Goal: Information Seeking & Learning: Find specific fact

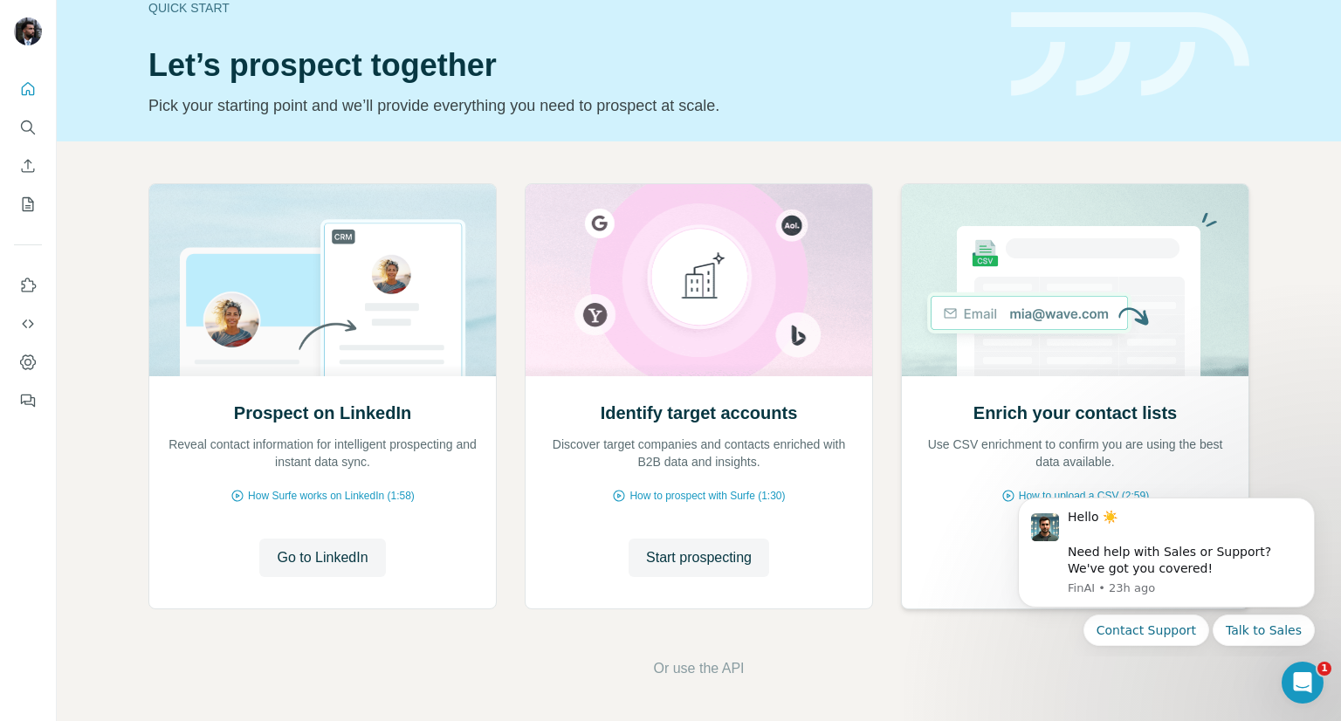
click at [1074, 380] on div "Enrich your contact lists Use CSV enrichment to confirm you are using the best …" at bounding box center [1075, 492] width 347 height 232
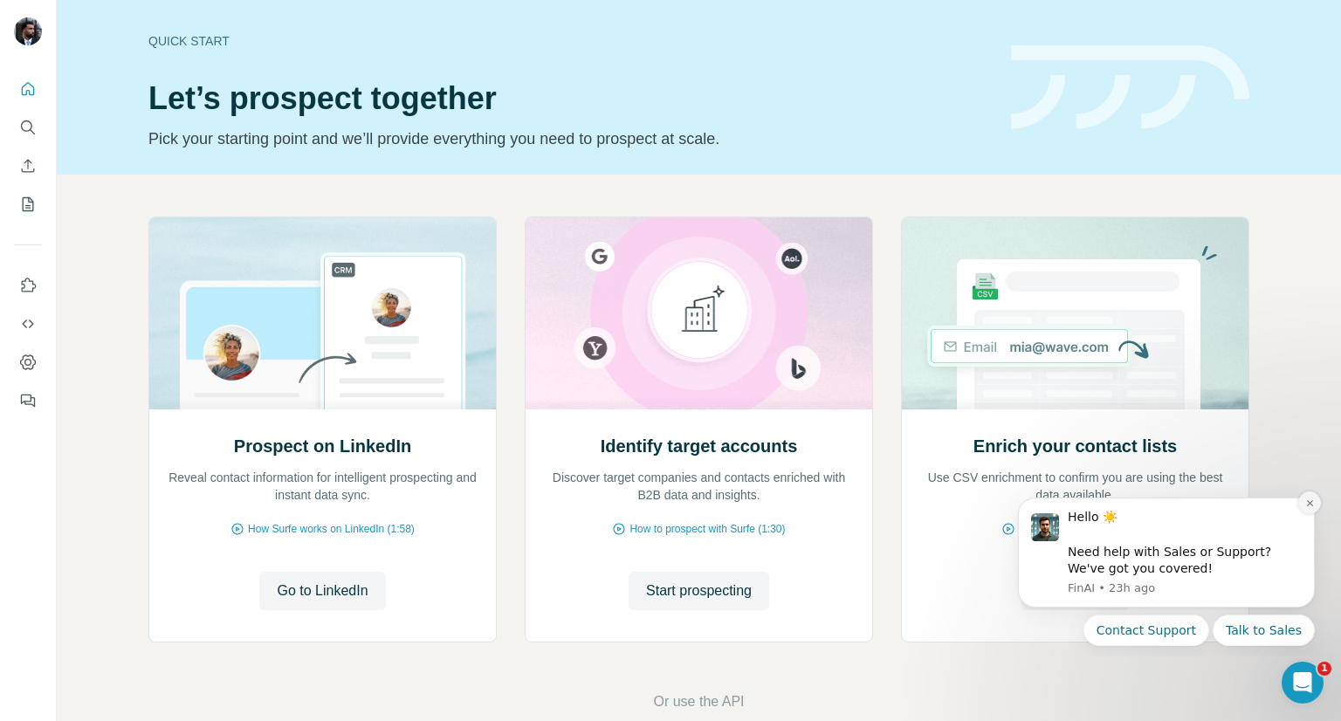
click at [1301, 509] on button "Dismiss notification" at bounding box center [1309, 503] width 23 height 23
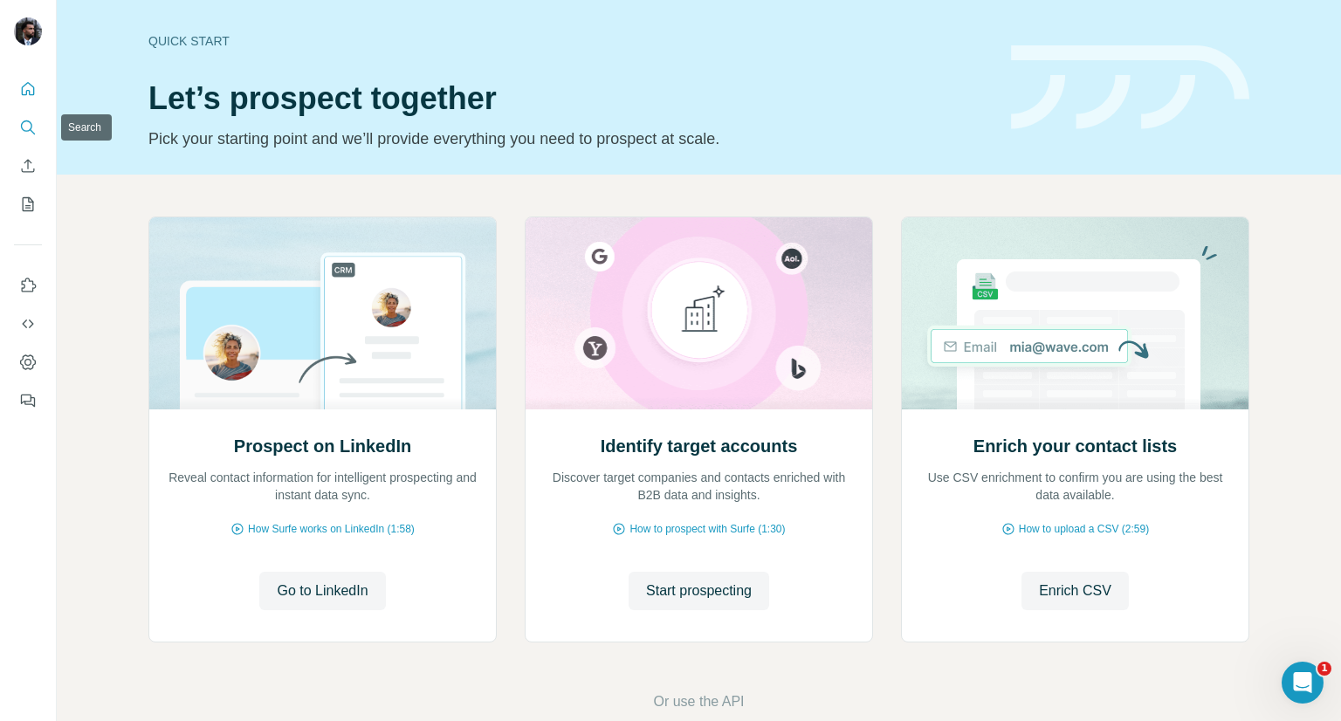
click at [17, 122] on button "Search" at bounding box center [28, 127] width 28 height 31
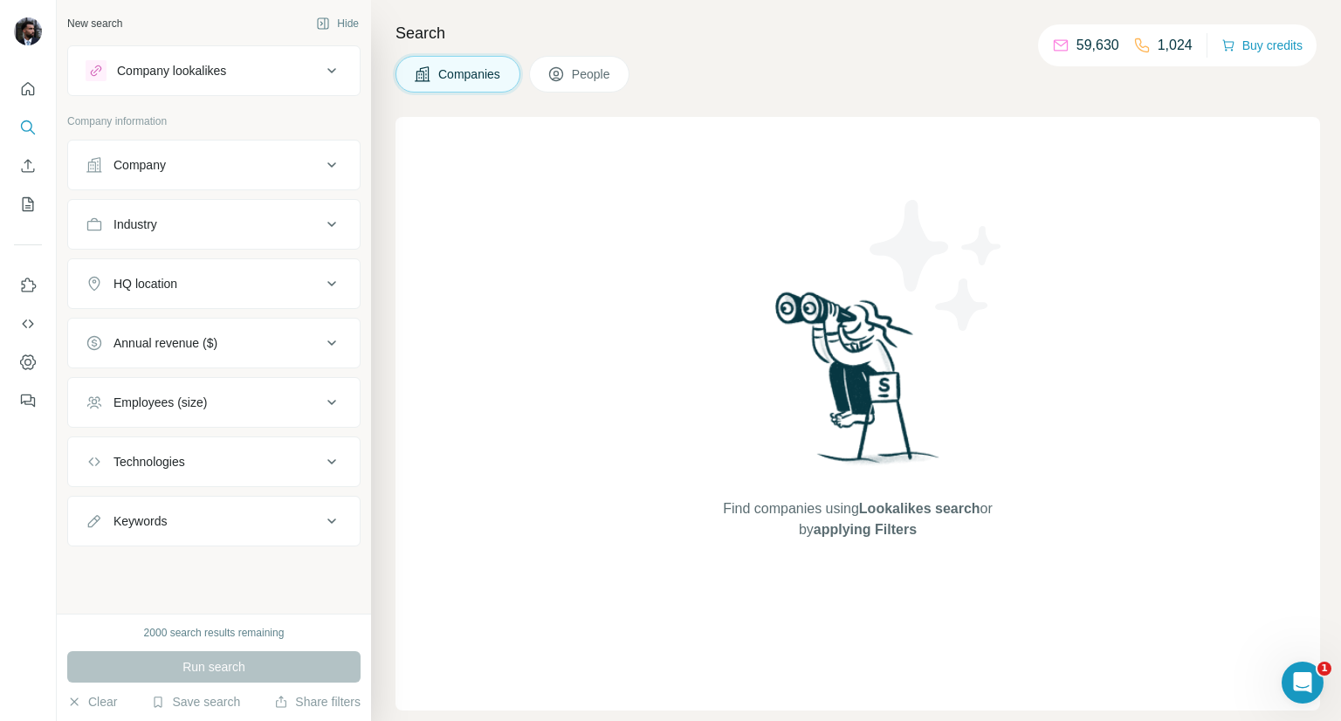
click at [217, 166] on div "Company" at bounding box center [204, 164] width 236 height 17
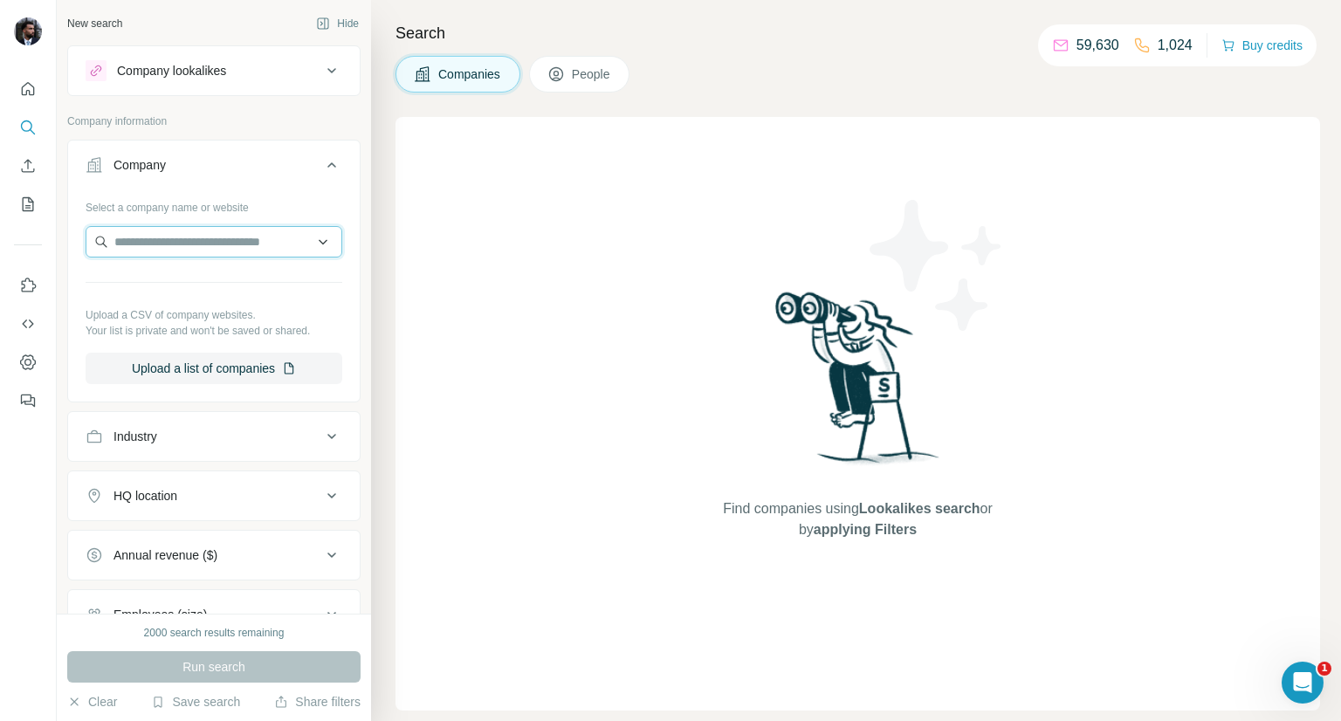
click at [221, 235] on input "text" at bounding box center [214, 241] width 257 height 31
type input "*"
click at [244, 245] on input "text" at bounding box center [214, 241] width 257 height 31
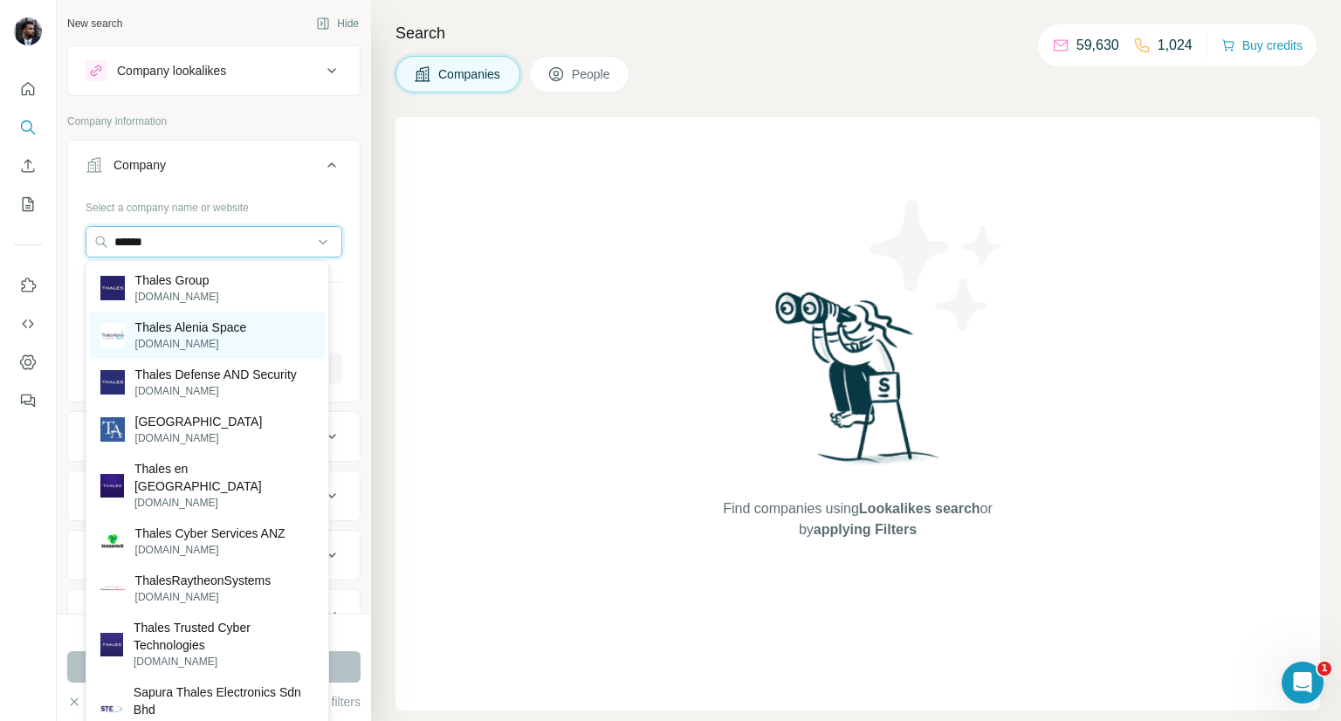
type input "******"
click at [244, 339] on p "[DOMAIN_NAME]" at bounding box center [191, 344] width 112 height 16
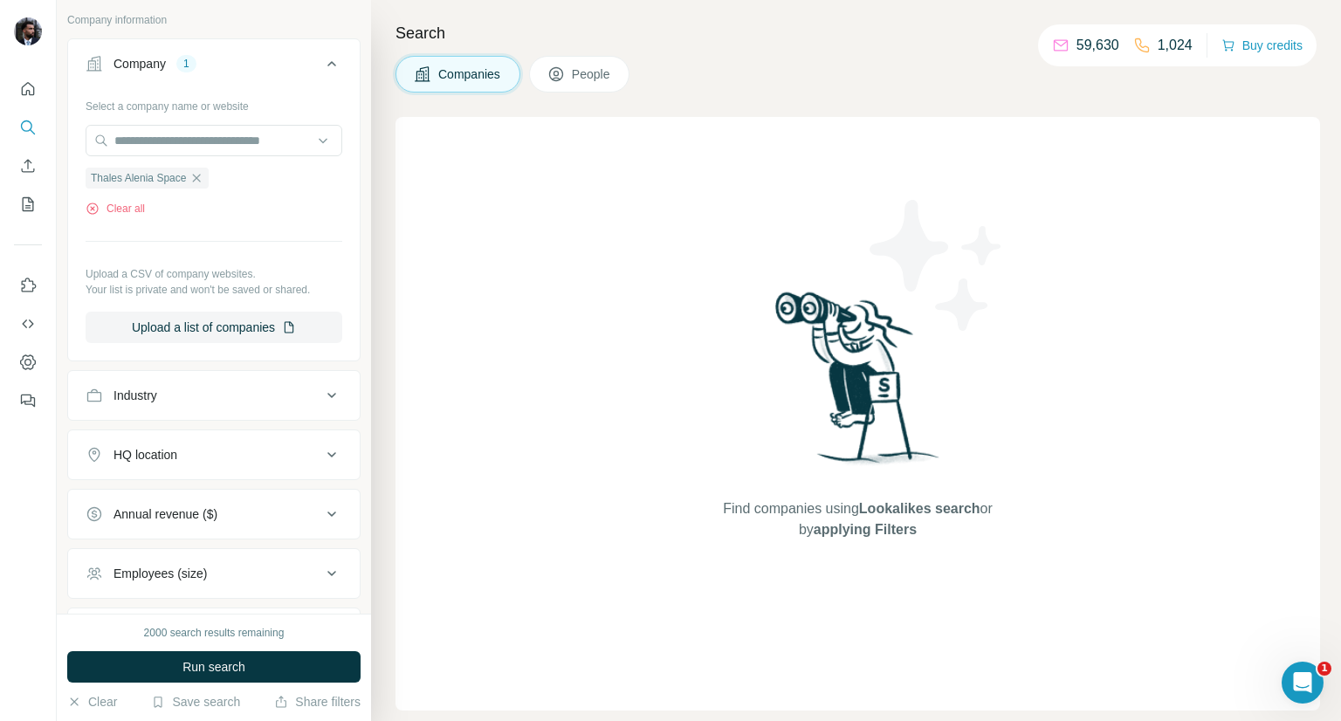
scroll to position [129, 0]
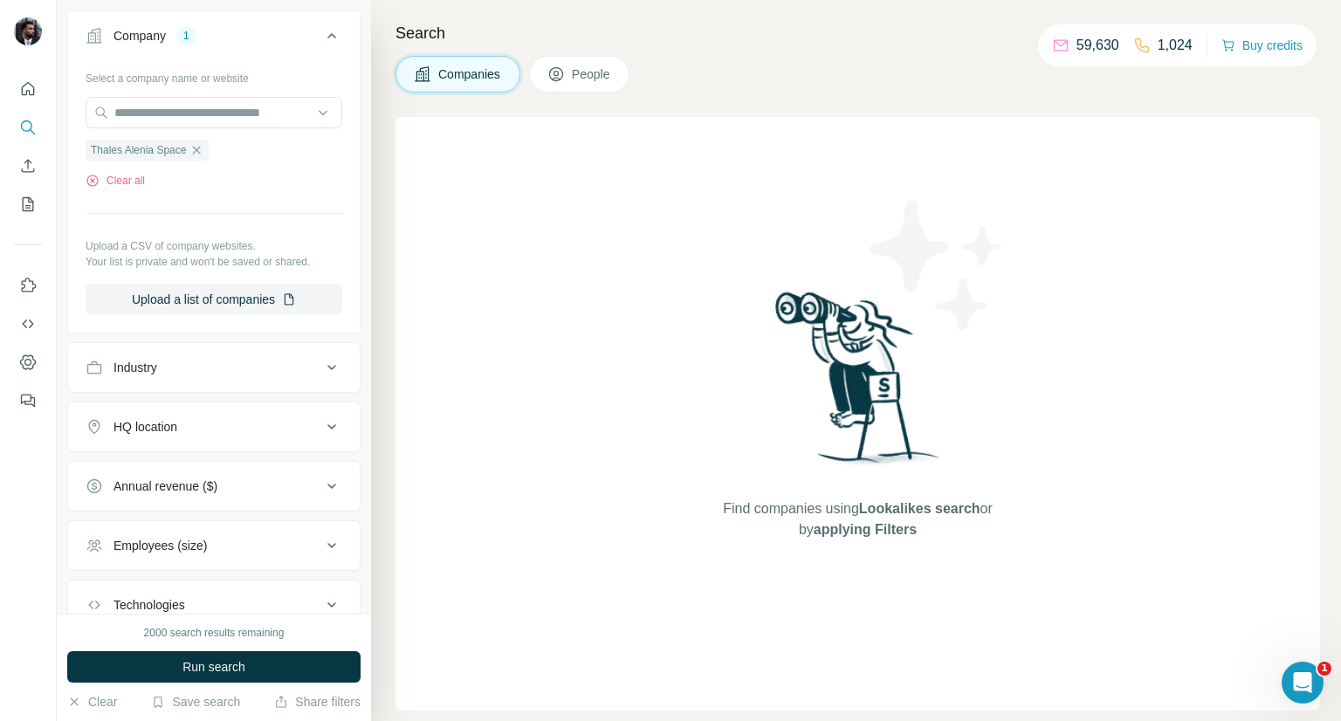
click at [243, 429] on div "HQ location" at bounding box center [204, 426] width 236 height 17
click at [236, 464] on input "text" at bounding box center [214, 470] width 257 height 31
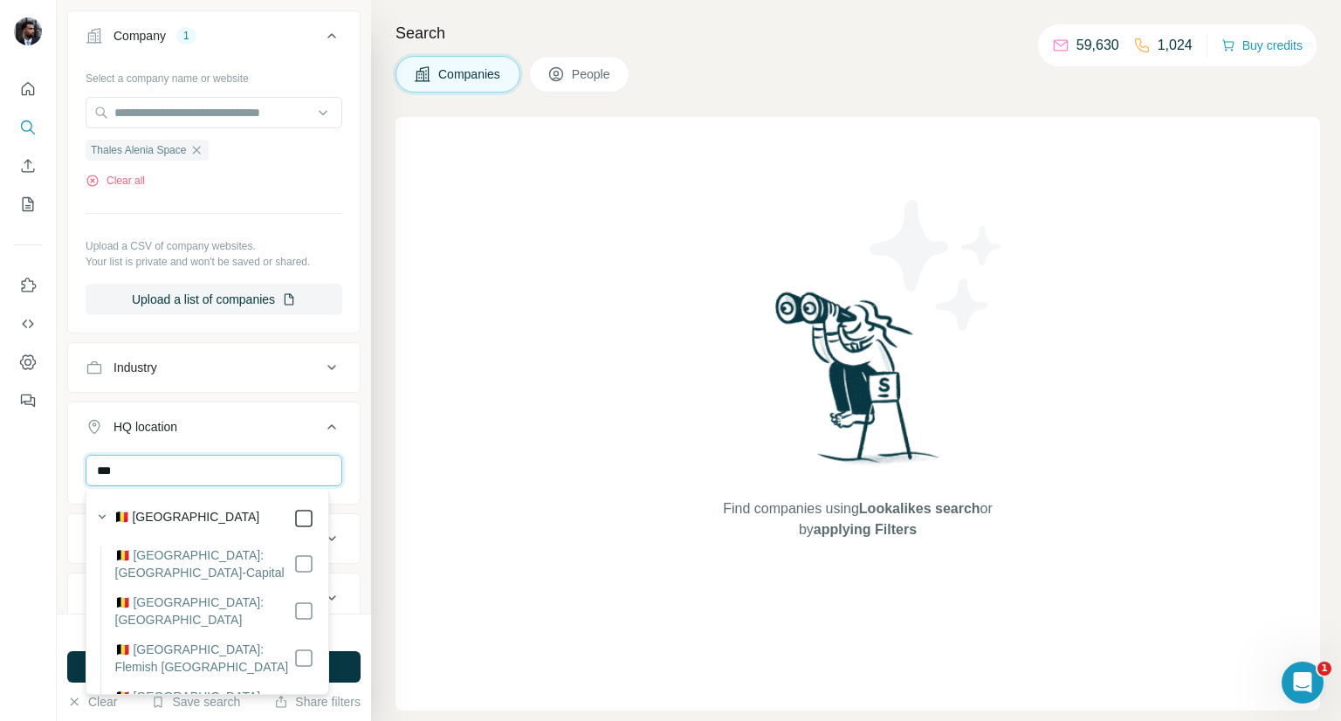
type input "***"
click at [49, 517] on div at bounding box center [28, 360] width 57 height 721
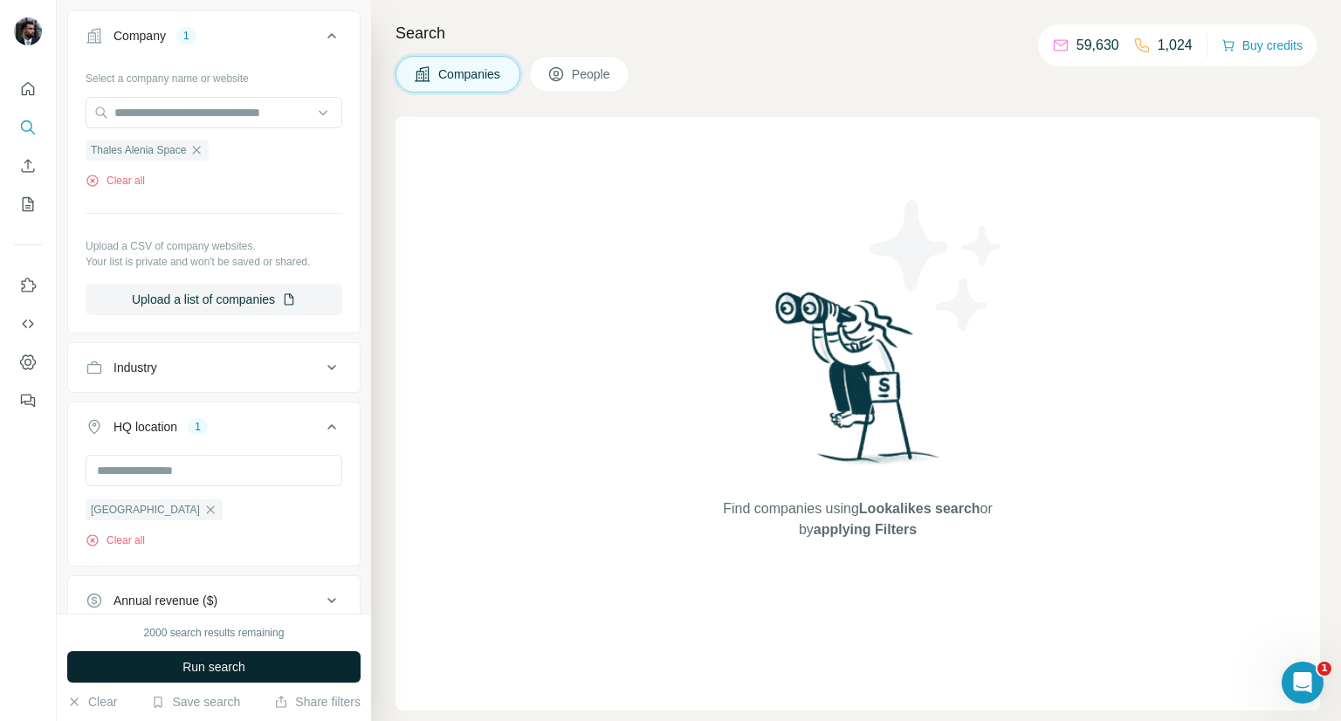
click at [251, 664] on button "Run search" at bounding box center [213, 666] width 293 height 31
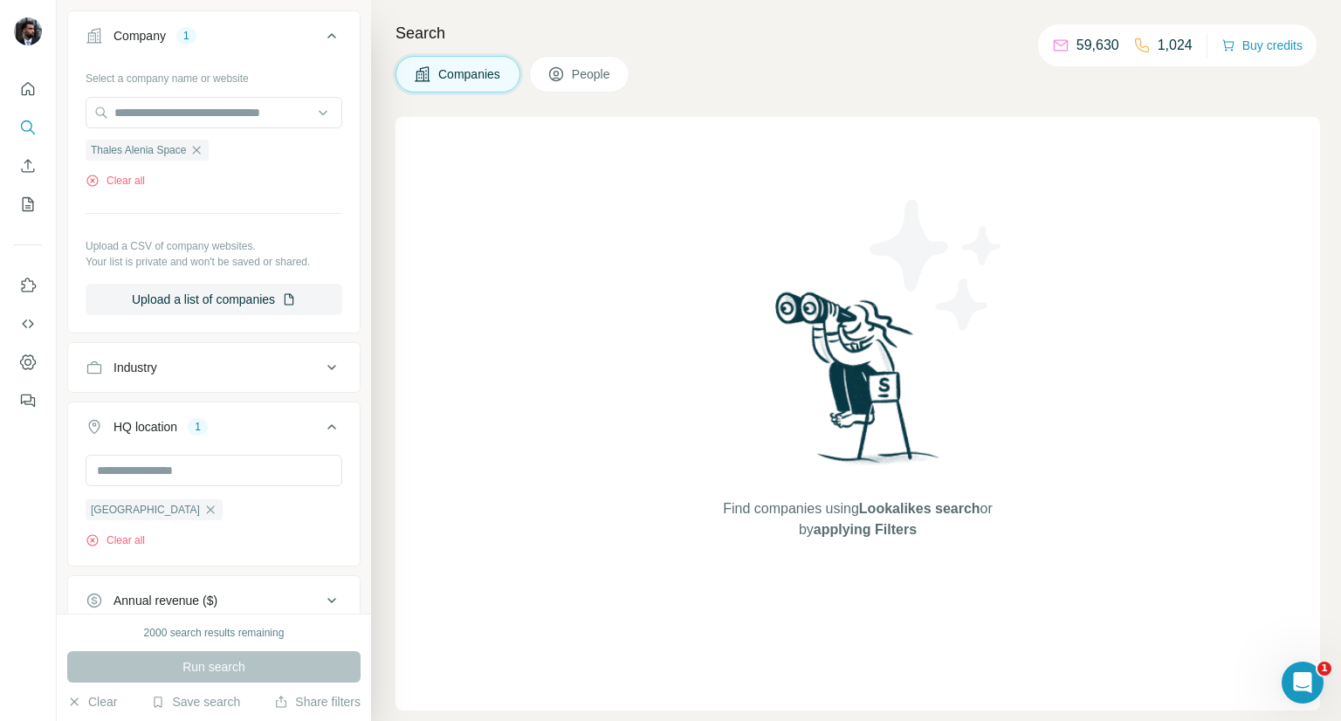
click at [588, 61] on button "People" at bounding box center [579, 74] width 101 height 37
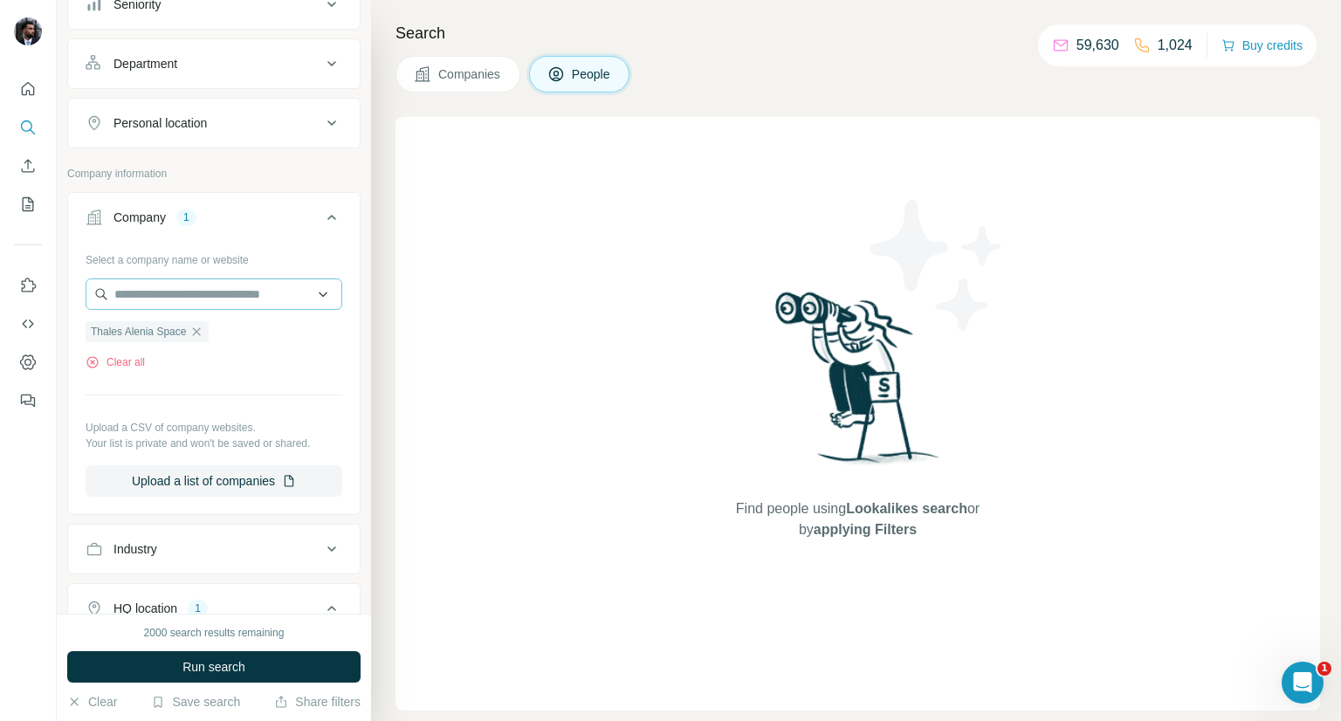
scroll to position [229, 0]
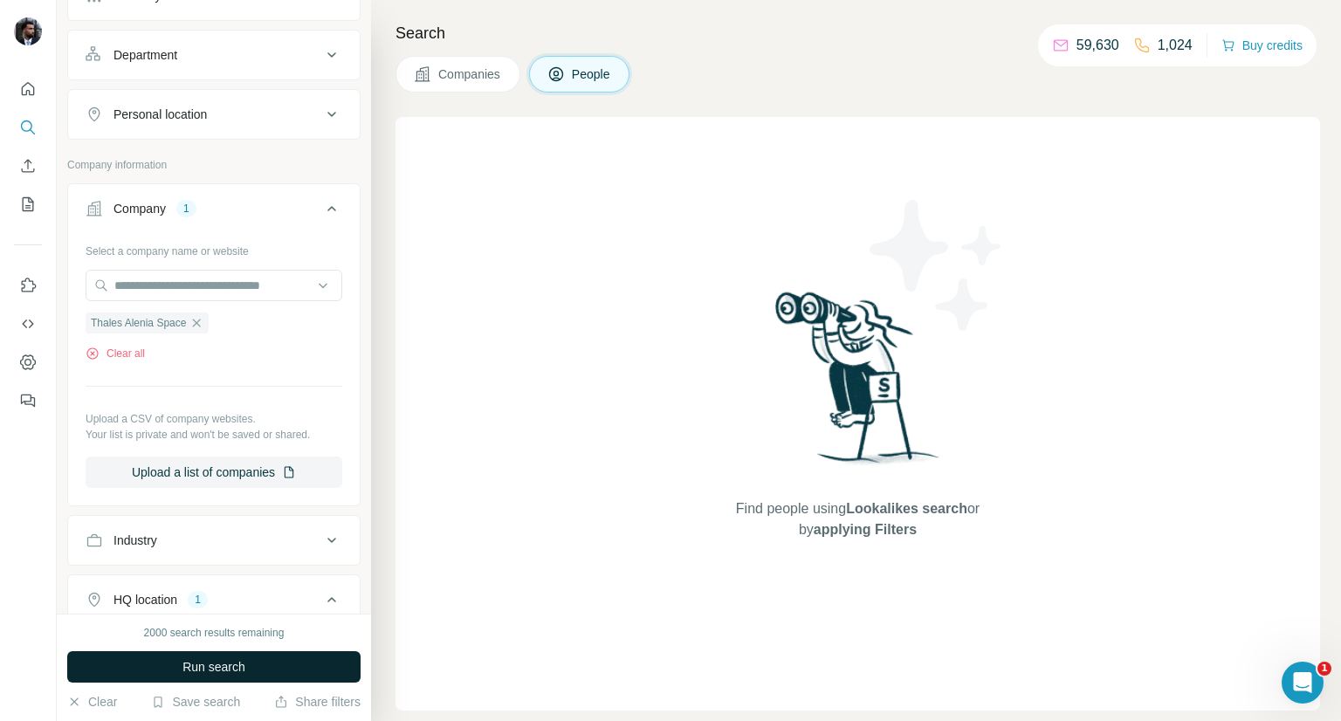
click at [237, 673] on span "Run search" at bounding box center [213, 666] width 63 height 17
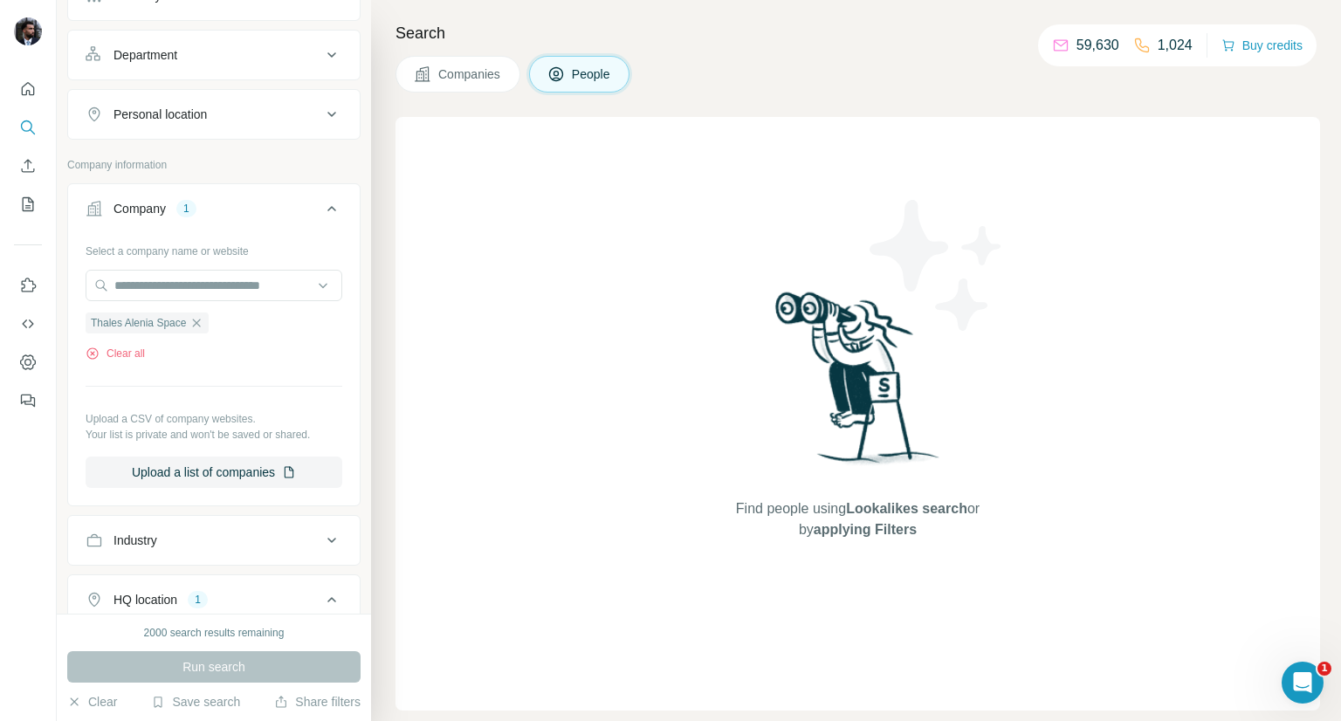
click at [237, 673] on div "Run search" at bounding box center [213, 666] width 293 height 31
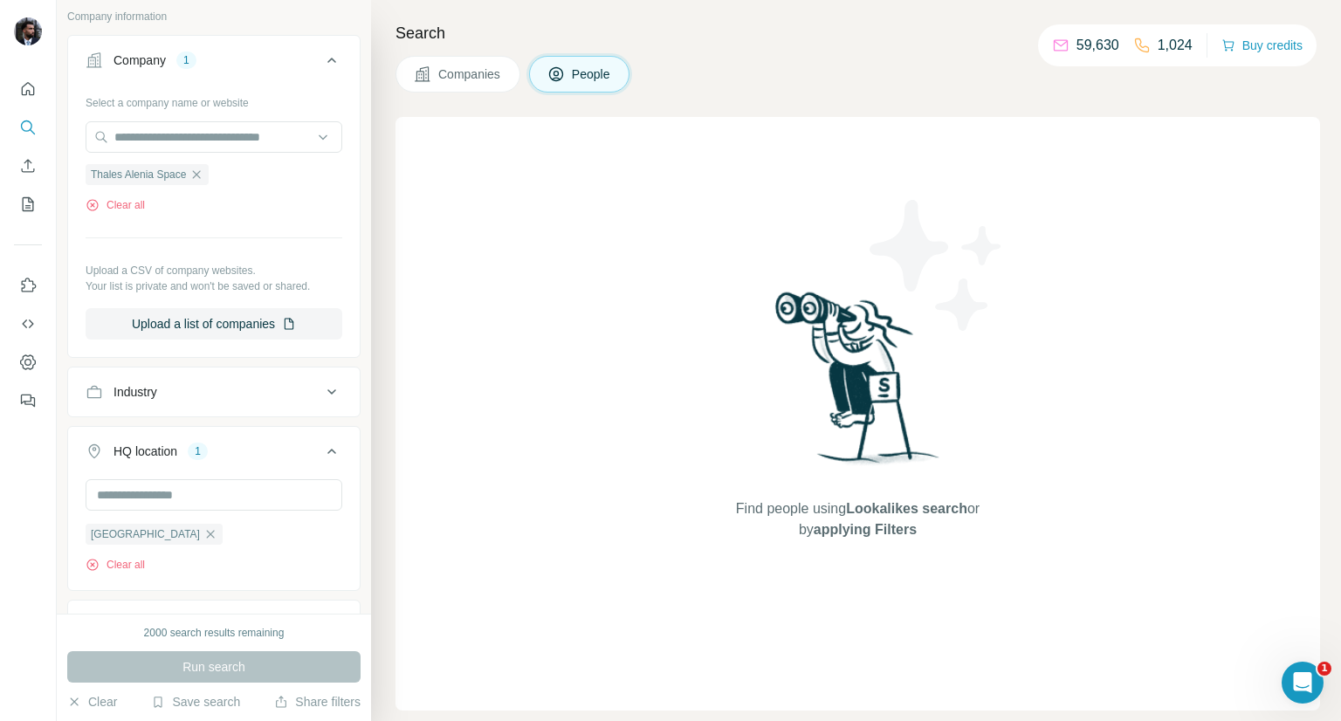
scroll to position [379, 0]
click at [203, 527] on icon "button" at bounding box center [210, 533] width 14 height 14
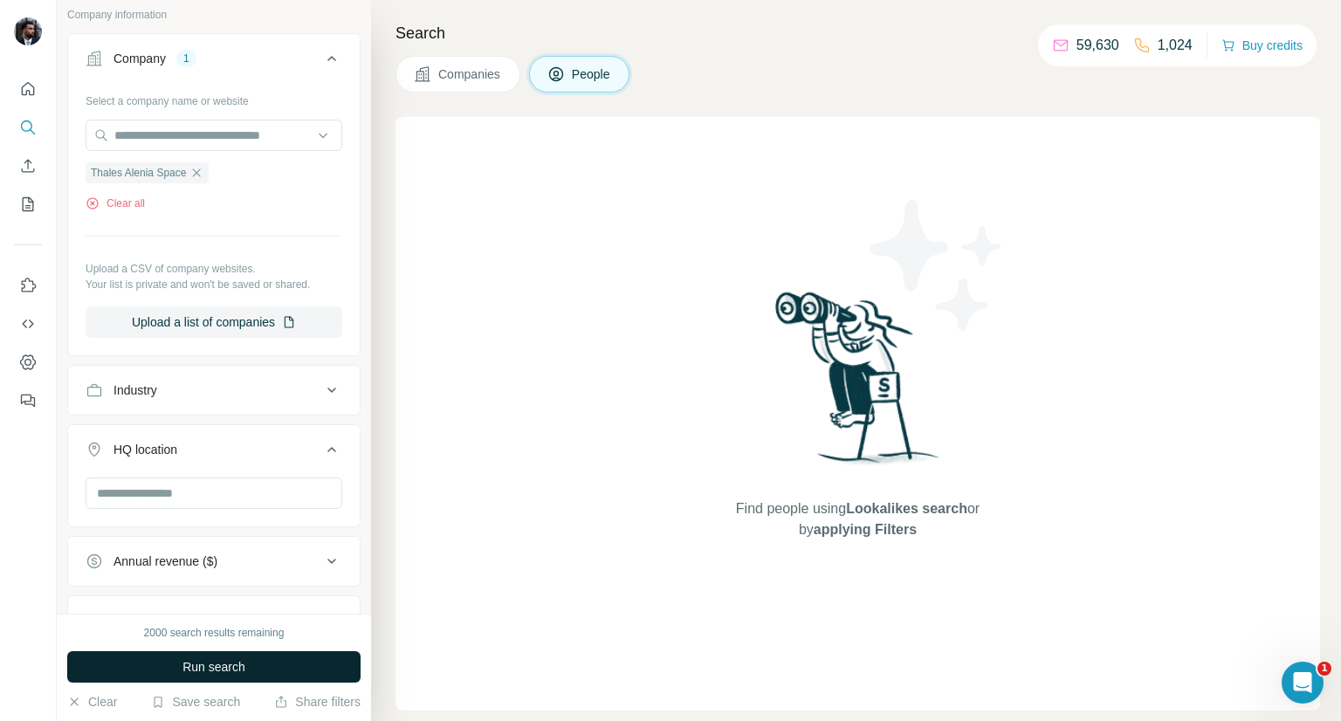
click at [235, 663] on span "Run search" at bounding box center [213, 666] width 63 height 17
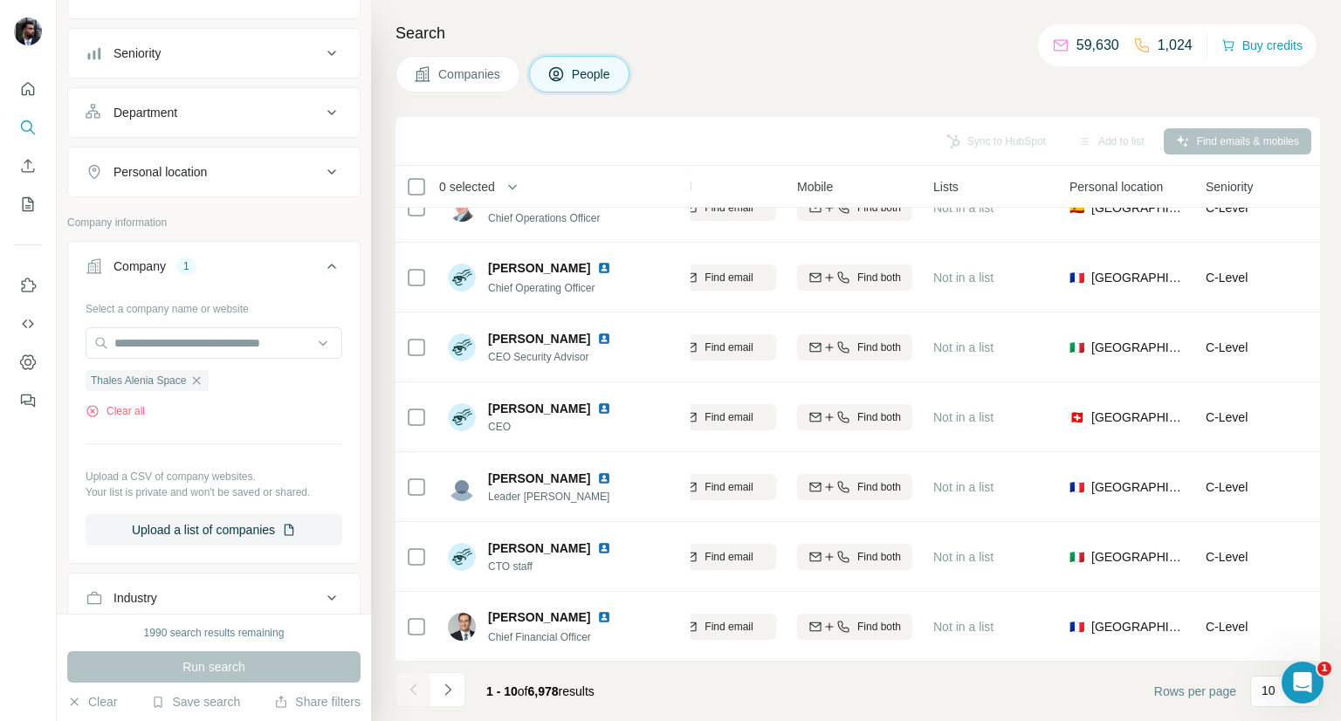
scroll to position [170, 0]
click at [451, 685] on icon "Navigate to next page" at bounding box center [447, 689] width 17 height 17
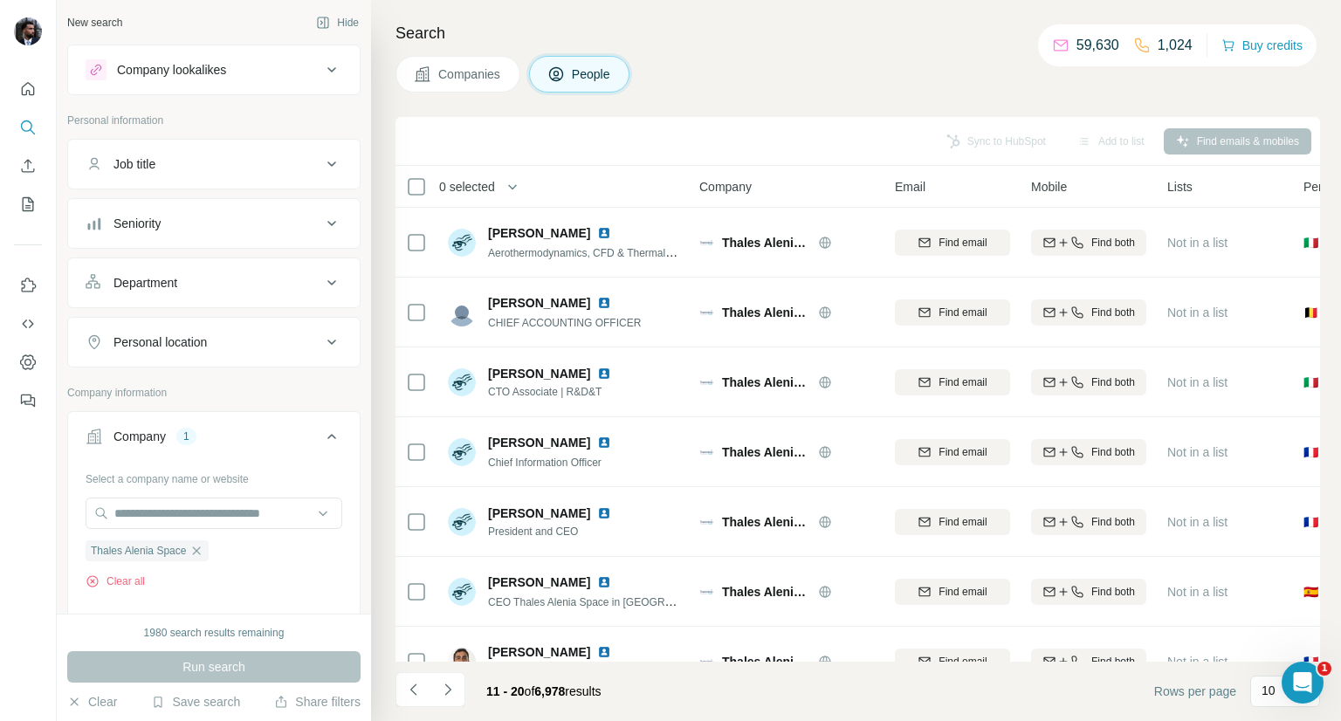
scroll to position [0, 0]
